Goal: Transaction & Acquisition: Purchase product/service

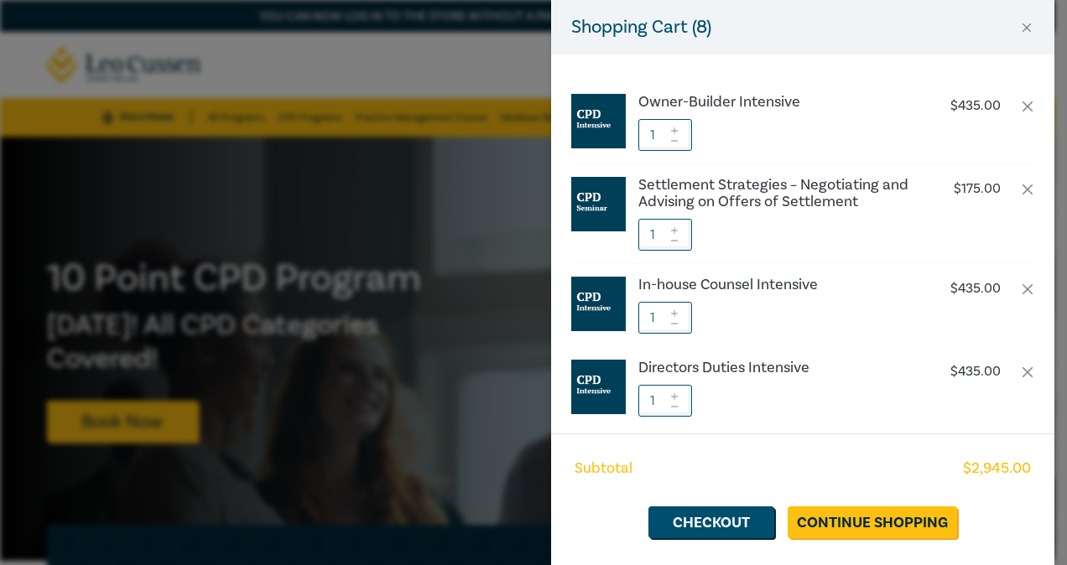
scroll to position [82, 0]
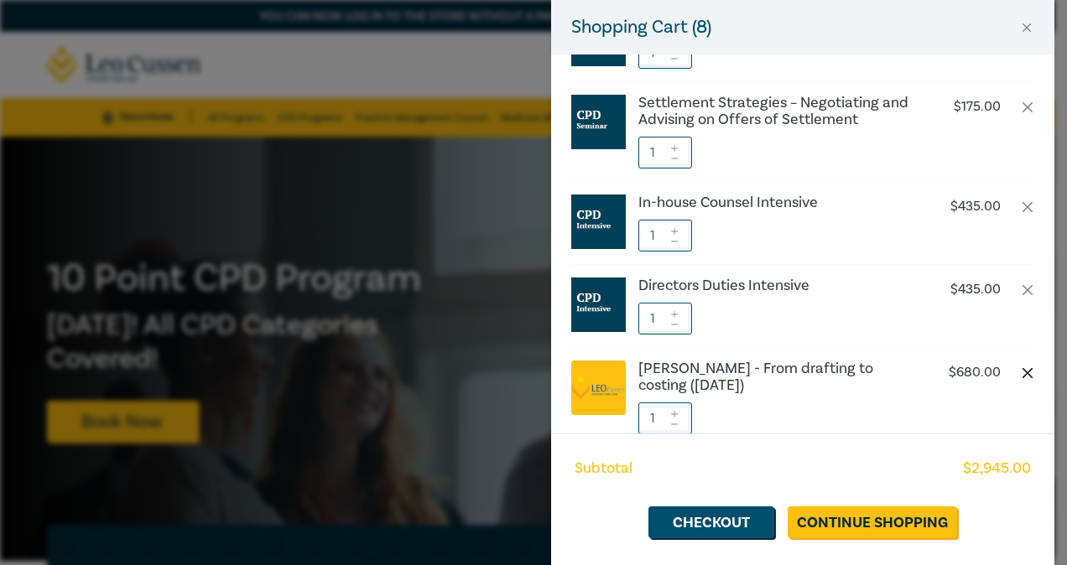
click at [1021, 367] on button "button" at bounding box center [1027, 373] width 13 height 13
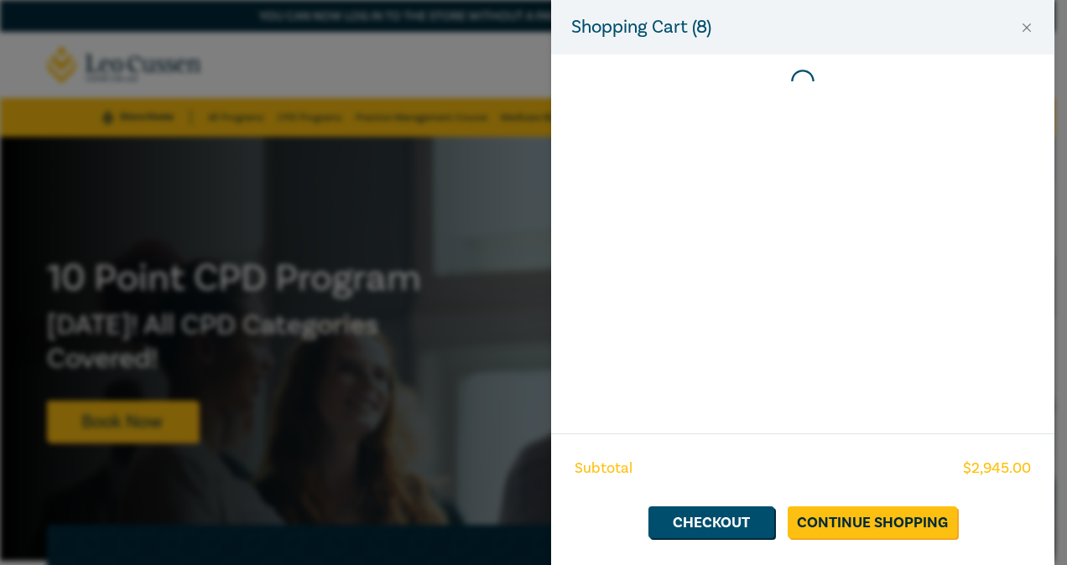
scroll to position [0, 0]
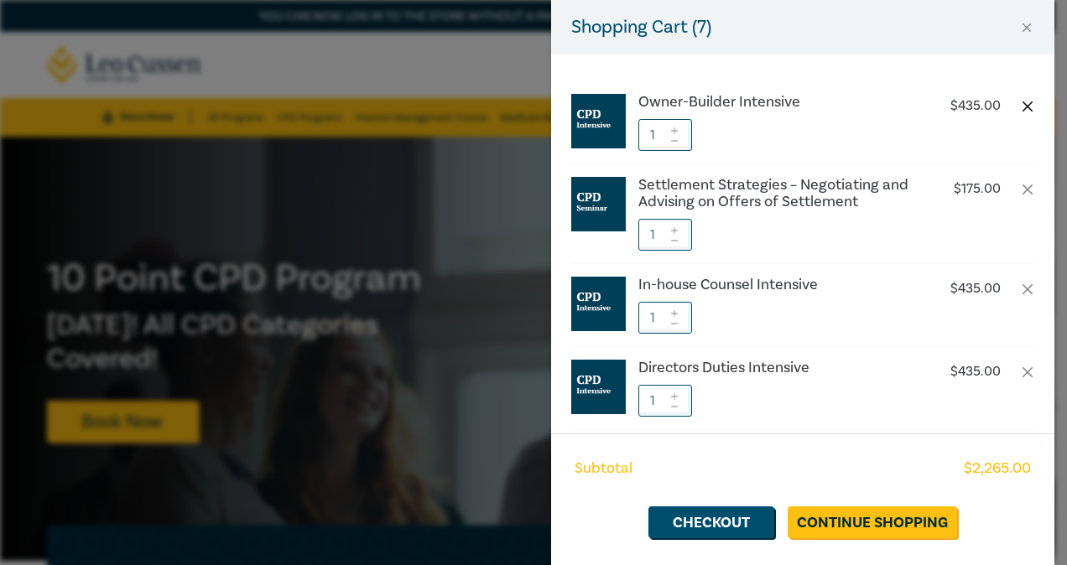
click at [1021, 101] on button "button" at bounding box center [1027, 106] width 13 height 13
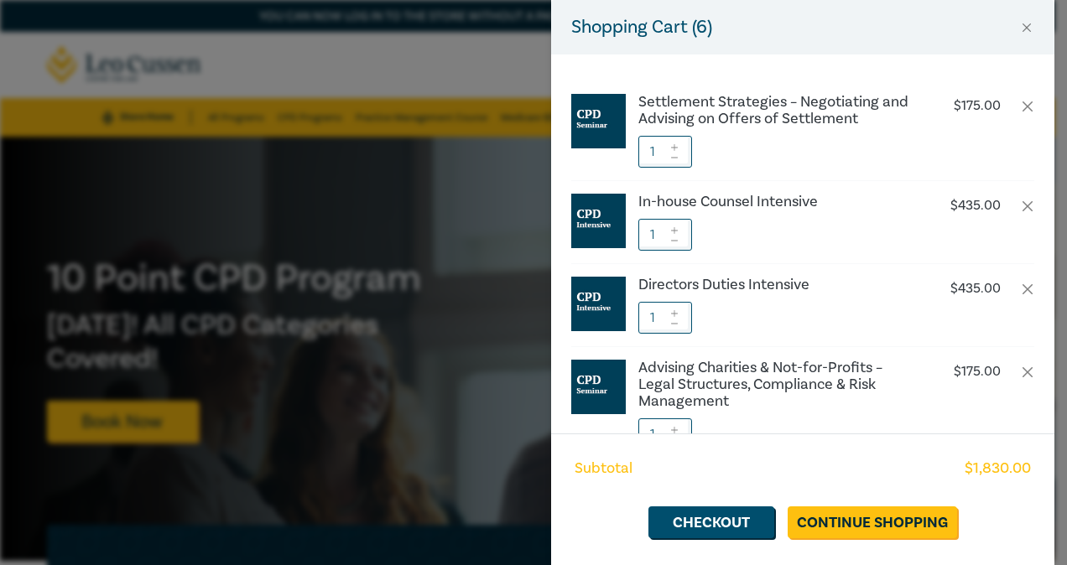
click at [656, 79] on div "Settlement Strategies – Negotiating and Advising on Offers of Settlement $ 175.…" at bounding box center [802, 244] width 503 height 379
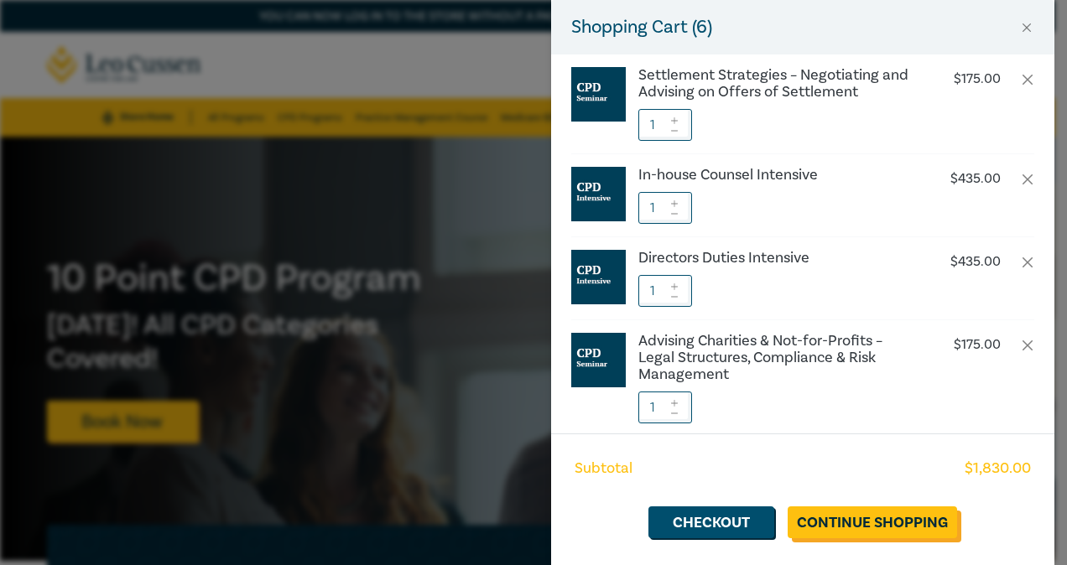
scroll to position [27, 0]
click at [411, 460] on div "Shopping Cart ( 6 ) Settlement Strategies – Negotiating and Advising on Offers …" at bounding box center [533, 282] width 1067 height 565
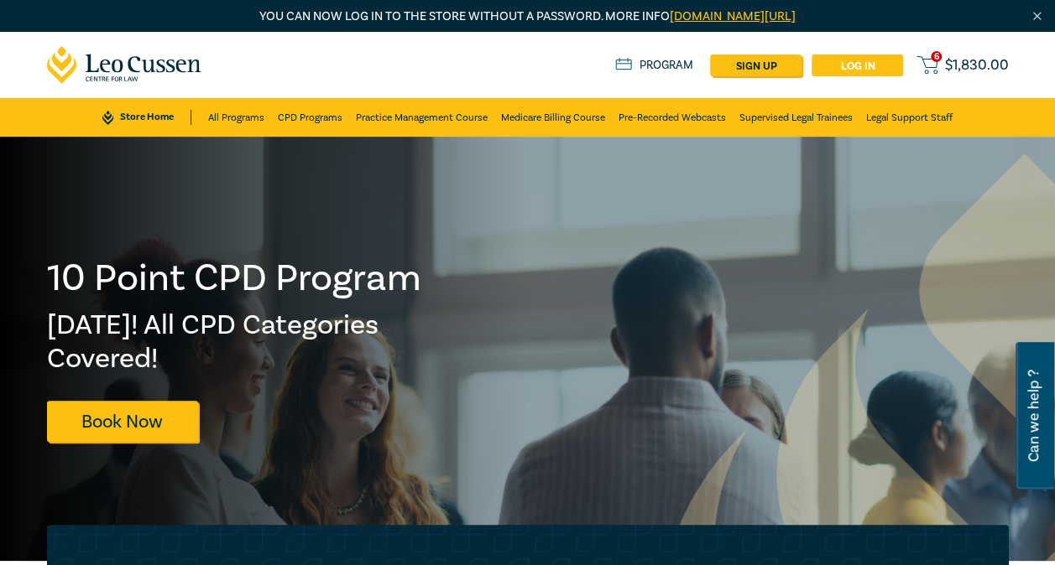
click at [881, 66] on link "Log in" at bounding box center [856, 66] width 91 height 22
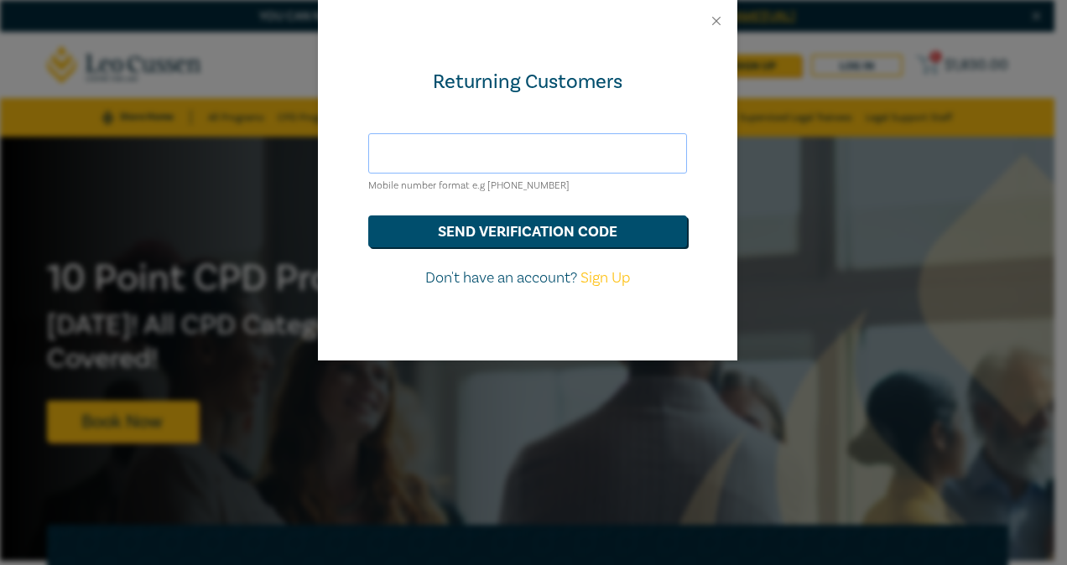
click at [628, 153] on input "text" at bounding box center [527, 153] width 319 height 40
type input "[EMAIL_ADDRESS][DOMAIN_NAME]"
click at [535, 235] on button "send verification code" at bounding box center [527, 232] width 319 height 32
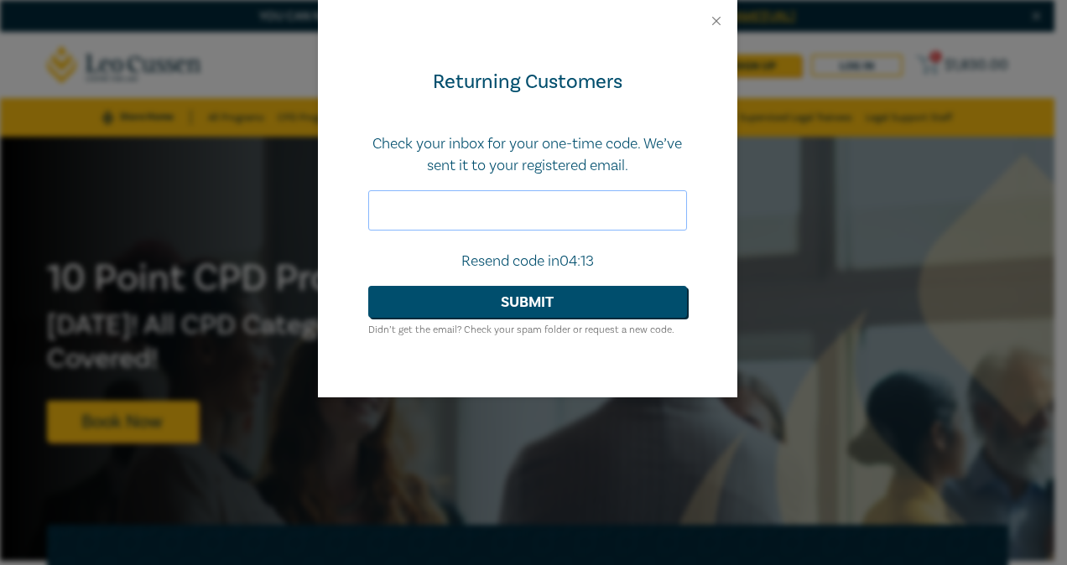
click at [505, 197] on input "text" at bounding box center [527, 210] width 319 height 40
paste input "498580"
type input "498580"
click at [538, 301] on button "Submit" at bounding box center [527, 302] width 319 height 32
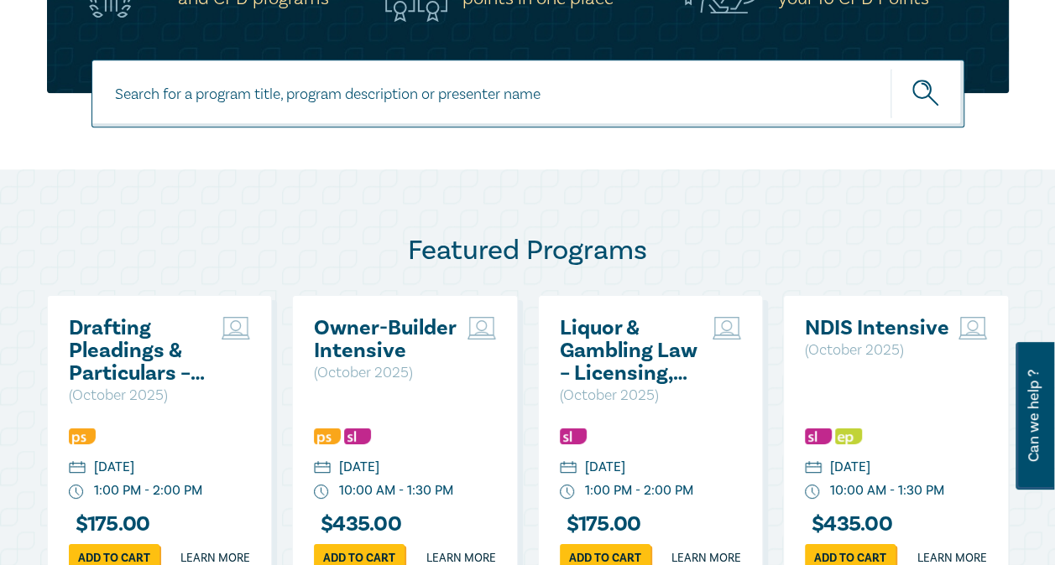
scroll to position [676, 0]
